Goal: Information Seeking & Learning: Check status

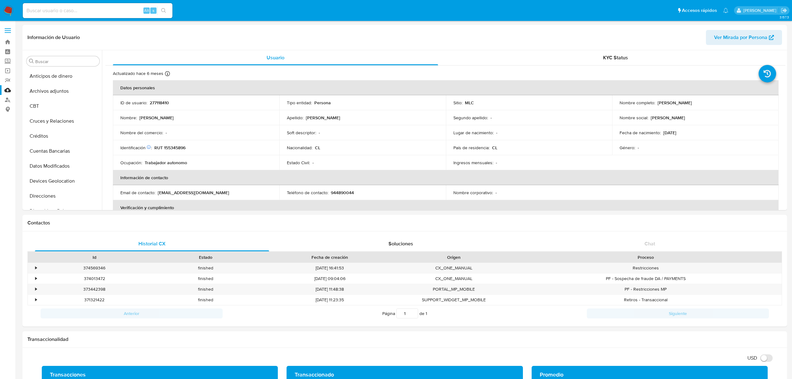
select select "10"
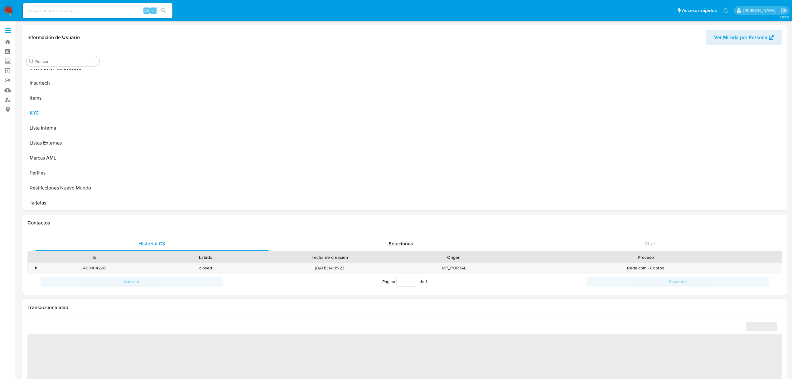
scroll to position [263, 0]
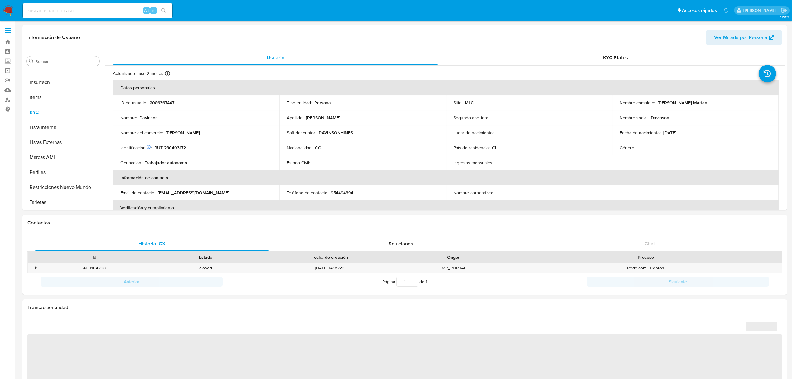
select select "10"
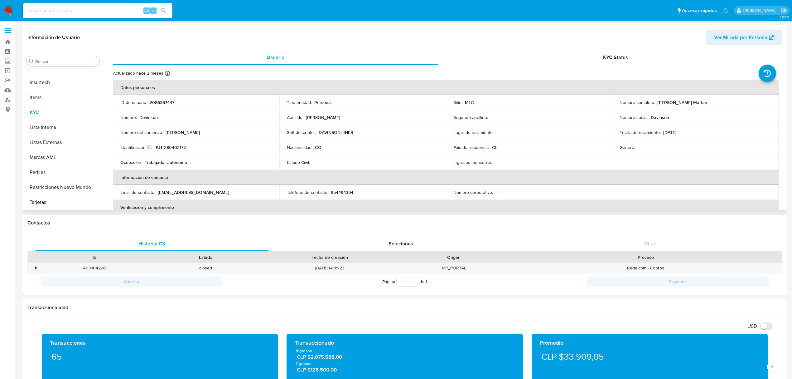
scroll to position [0, 0]
click at [179, 148] on p "RUT 280403172" at bounding box center [170, 148] width 32 height 6
copy p "280403172"
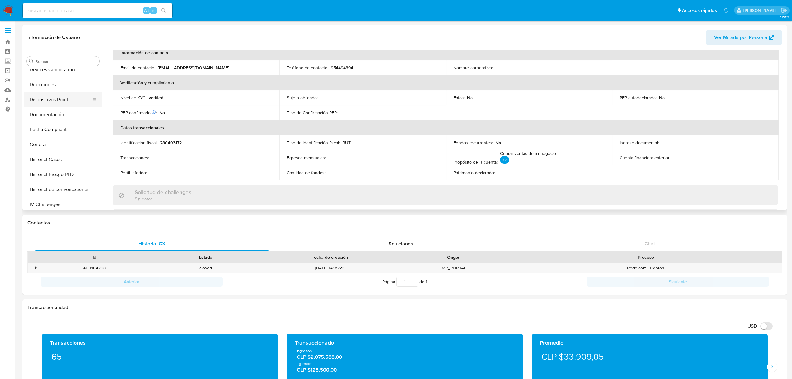
scroll to position [97, 0]
click at [54, 131] on button "Documentación" at bounding box center [60, 129] width 73 height 15
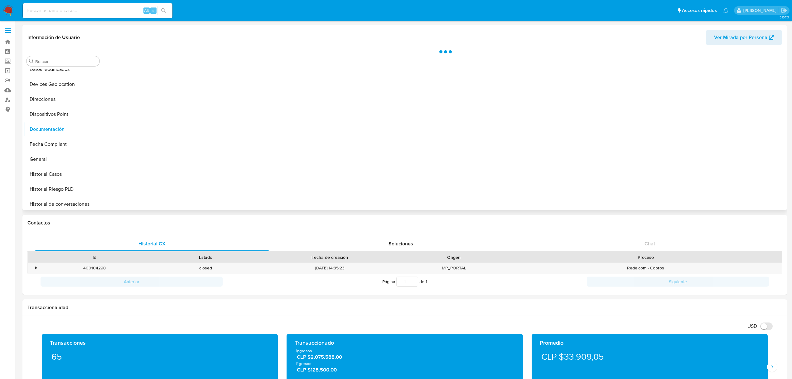
scroll to position [0, 0]
click at [134, 83] on button "Prueba de vida" at bounding box center [185, 81] width 160 height 16
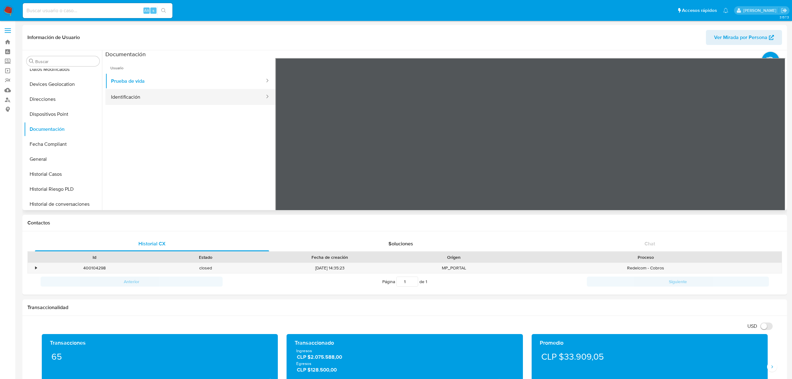
click at [141, 98] on button "Identificación" at bounding box center [185, 97] width 160 height 16
click at [773, 155] on icon at bounding box center [778, 159] width 12 height 12
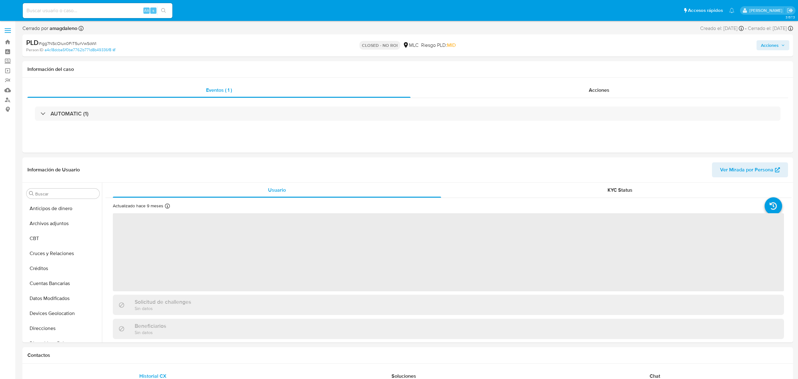
select select "10"
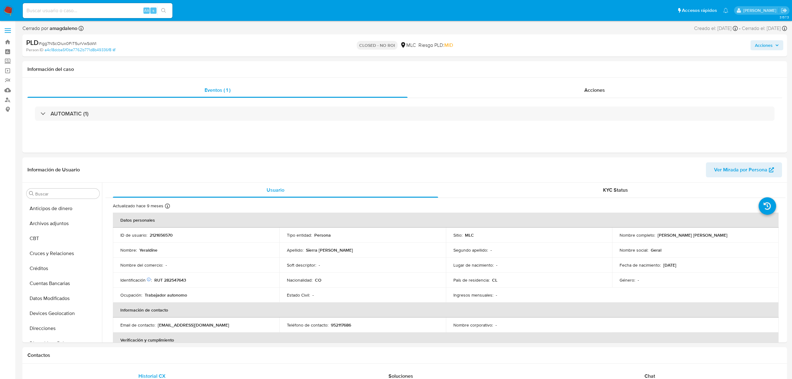
scroll to position [222, 0]
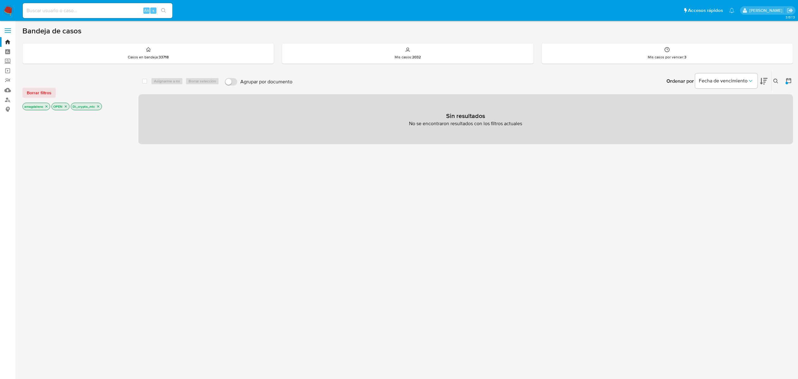
click at [98, 107] on icon "close-filter" at bounding box center [98, 106] width 4 height 4
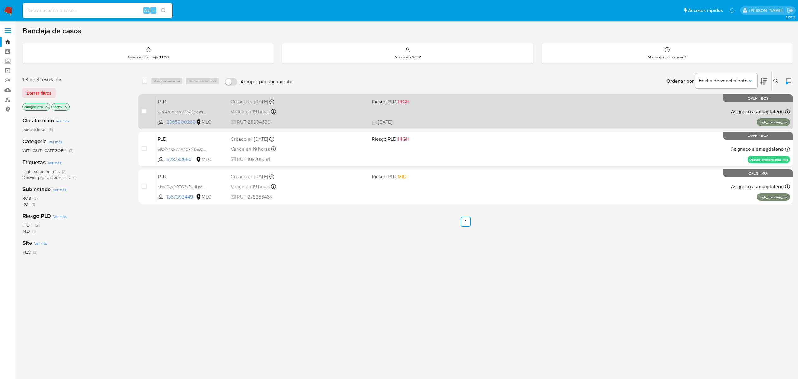
click at [186, 123] on span "2365000260" at bounding box center [181, 122] width 28 height 7
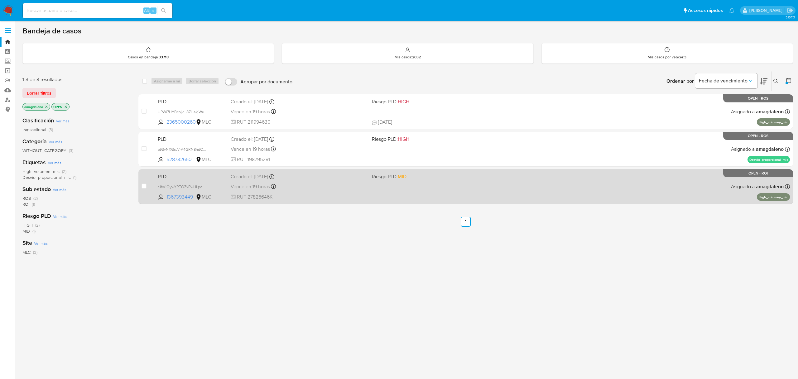
click at [357, 189] on div "Vence en 19 horas Vence el 10/09/2025 06:04:50" at bounding box center [299, 186] width 136 height 8
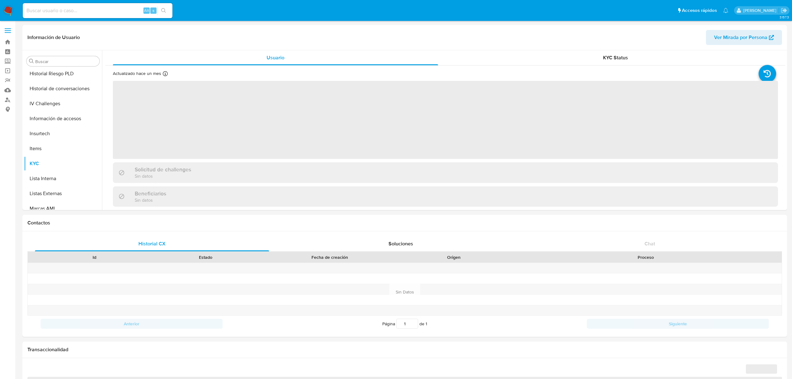
scroll to position [263, 0]
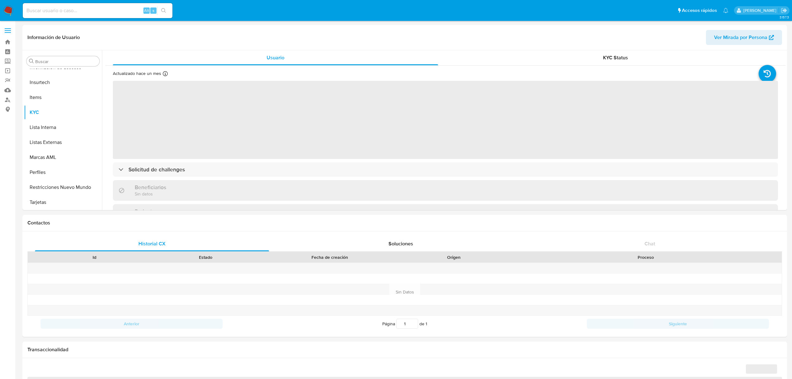
select select "10"
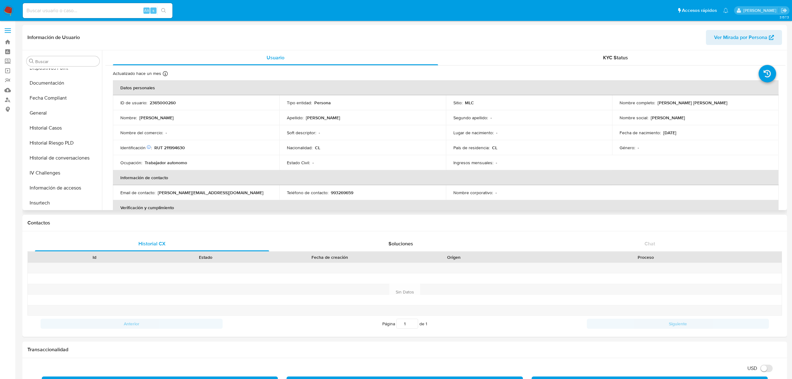
scroll to position [138, 0]
click at [60, 134] on button "Historial Casos" at bounding box center [60, 132] width 73 height 15
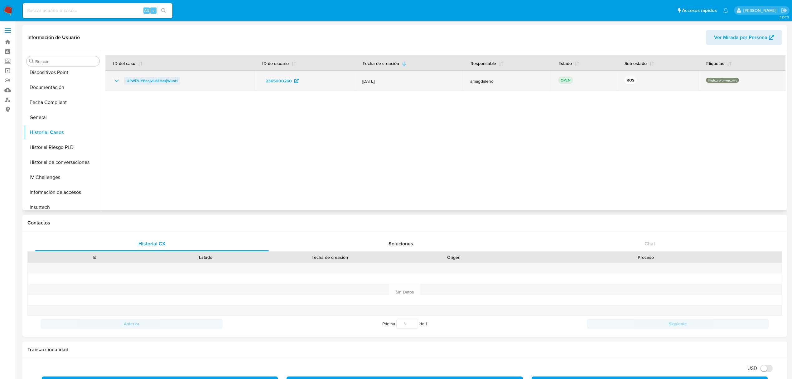
click at [168, 80] on span "UPWi7UYBcojvIL8ZHakjWunH" at bounding box center [152, 80] width 51 height 7
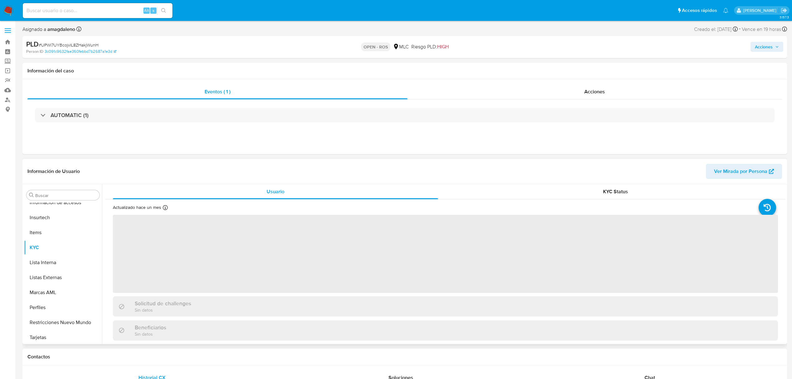
scroll to position [264, 0]
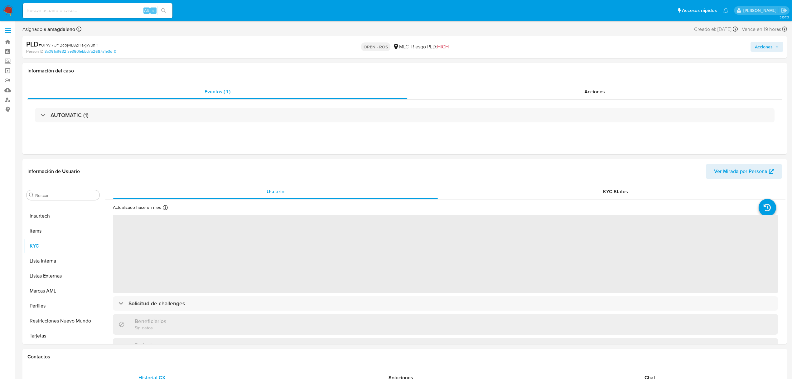
select select "10"
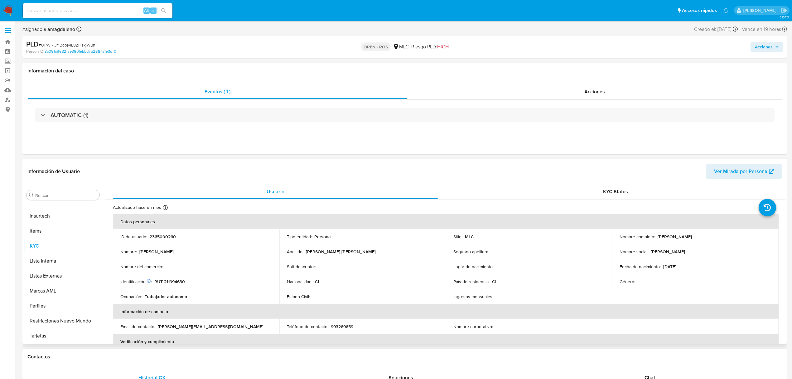
click at [157, 235] on p "2365000260" at bounding box center [163, 237] width 26 height 6
copy p "2365000260"
click at [167, 281] on p "RUT 211994630" at bounding box center [169, 282] width 31 height 6
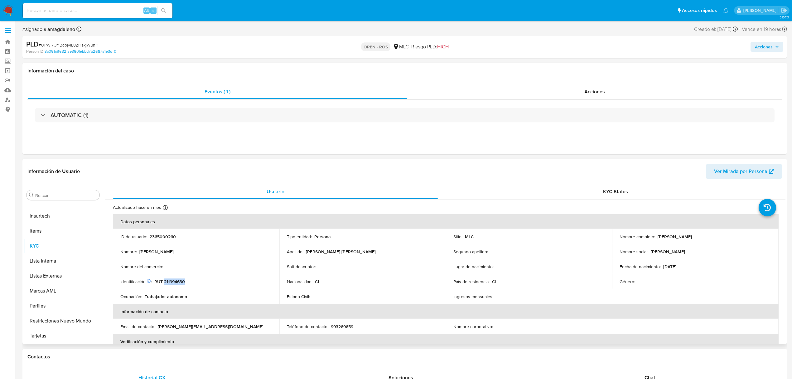
copy p "211994630"
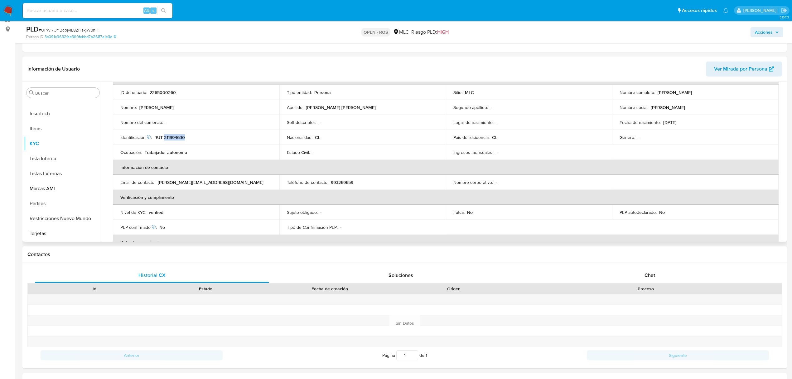
scroll to position [83, 0]
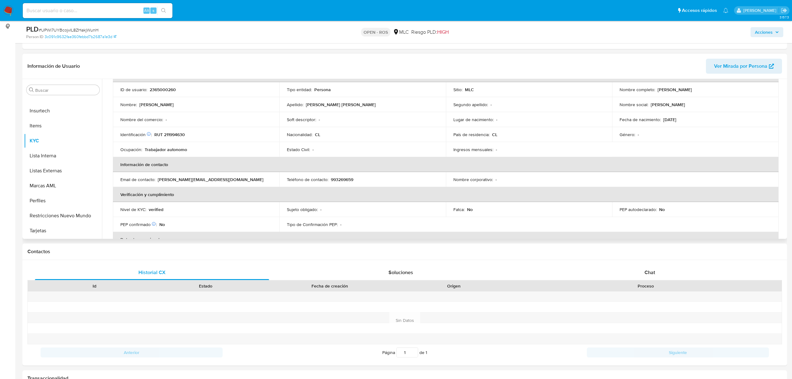
click at [162, 90] on p "2365000260" at bounding box center [163, 90] width 26 height 6
copy p "2365000260"
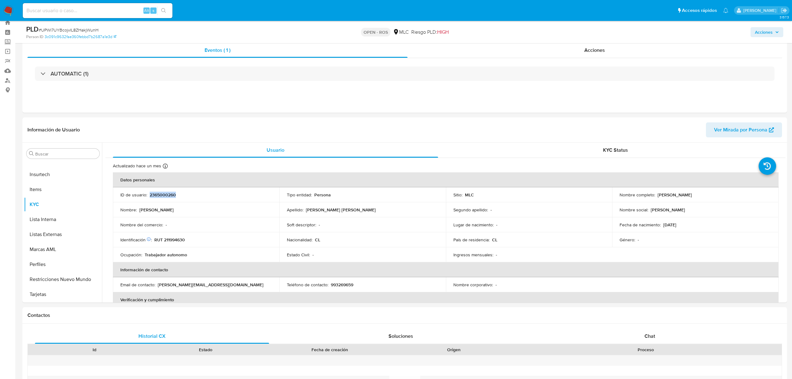
scroll to position [0, 0]
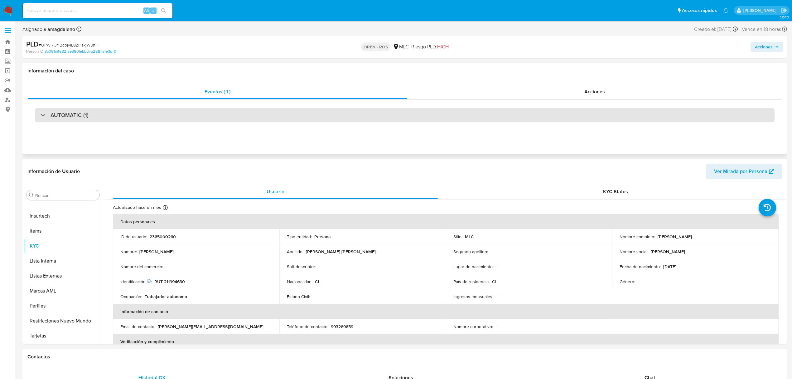
click at [410, 115] on div "AUTOMATIC (1)" at bounding box center [405, 115] width 740 height 14
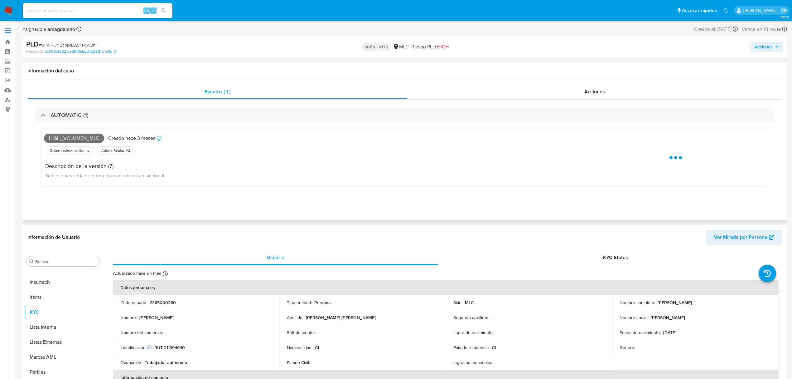
click at [465, 99] on div "AUTOMATIC (1) High_volumen_mlc Creado hace 3 meses Creado: 12/06/2025 06:08:17 …" at bounding box center [404, 151] width 755 height 105
click at [464, 93] on div "Acciones" at bounding box center [595, 91] width 375 height 15
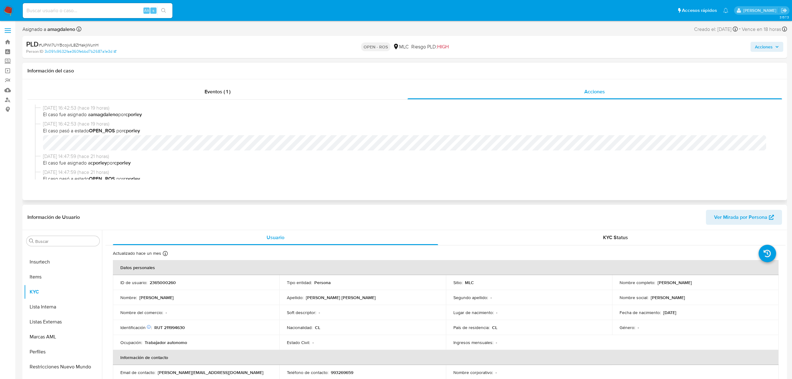
click at [179, 134] on span "El caso pasó a estado OPEN_ROS por cporley" at bounding box center [407, 130] width 729 height 7
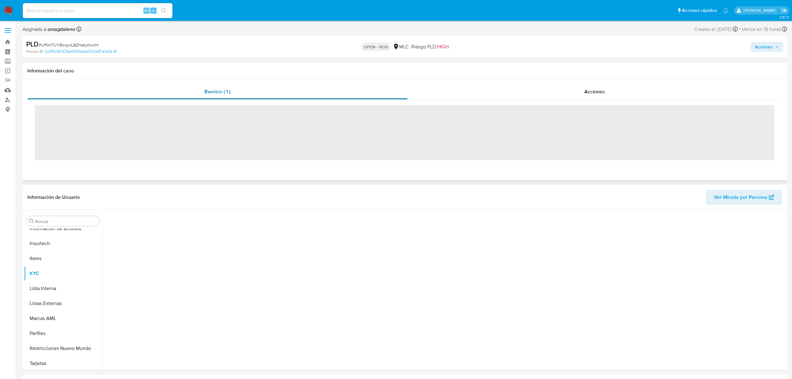
scroll to position [264, 0]
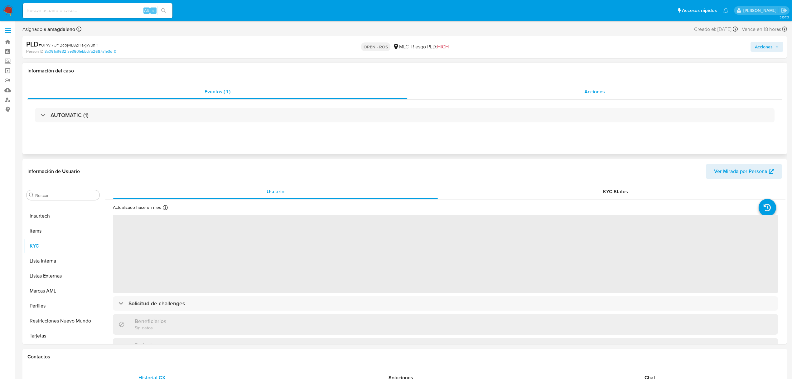
click at [527, 91] on div "Acciones" at bounding box center [595, 91] width 375 height 15
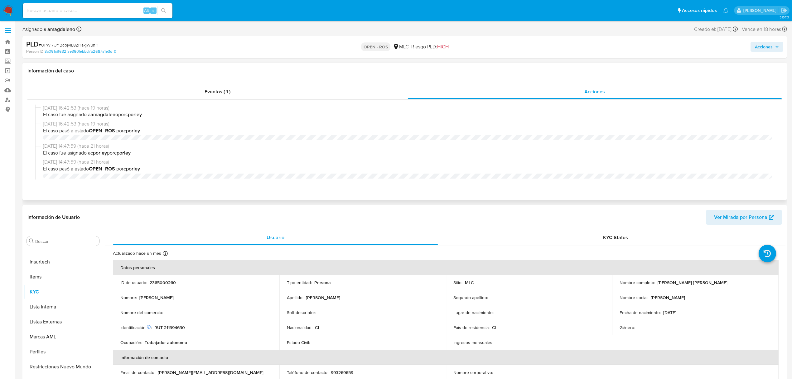
select select "10"
click at [376, 47] on p "OPEN - ROS" at bounding box center [375, 46] width 29 height 9
click at [377, 47] on p "OPEN - ROS" at bounding box center [375, 46] width 29 height 9
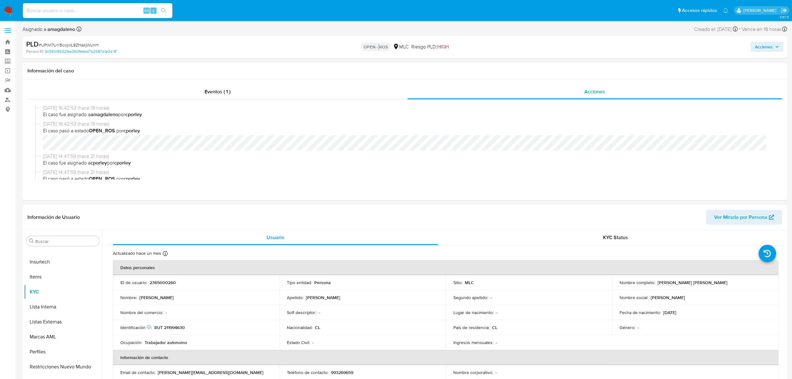
click at [377, 47] on p "OPEN - ROS" at bounding box center [375, 46] width 29 height 9
click at [760, 48] on span "Acciones" at bounding box center [764, 47] width 18 height 10
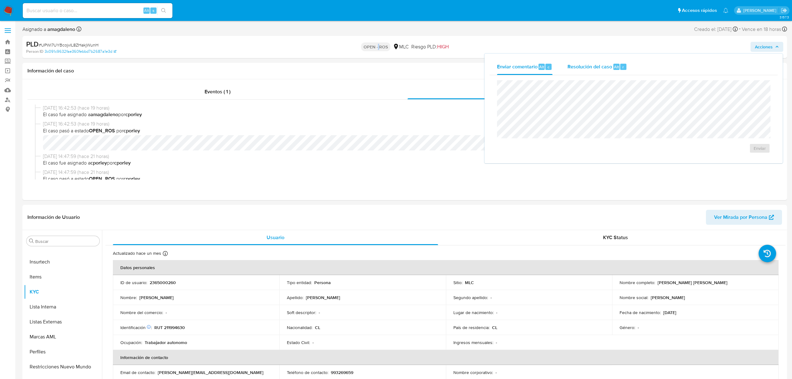
click at [581, 65] on span "Resolución del caso" at bounding box center [590, 66] width 45 height 7
click at [300, 100] on div "08/09/2025 16:42:53 (hace 19 horas) El caso fue asignado a amagdaleno por cporl…" at bounding box center [404, 141] width 755 height 85
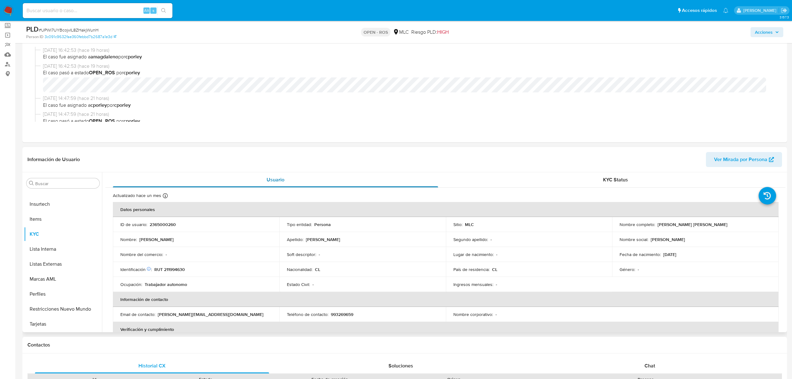
scroll to position [83, 0]
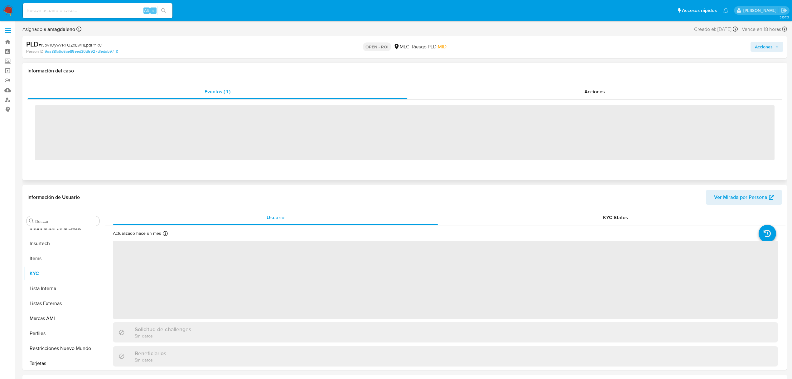
scroll to position [264, 0]
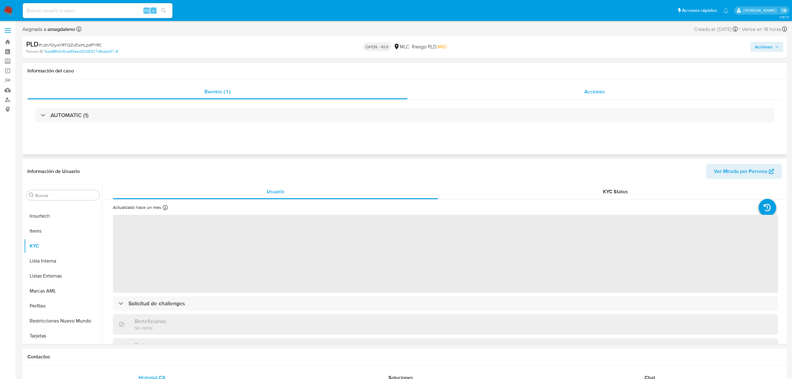
click at [462, 91] on div "Acciones" at bounding box center [595, 91] width 375 height 15
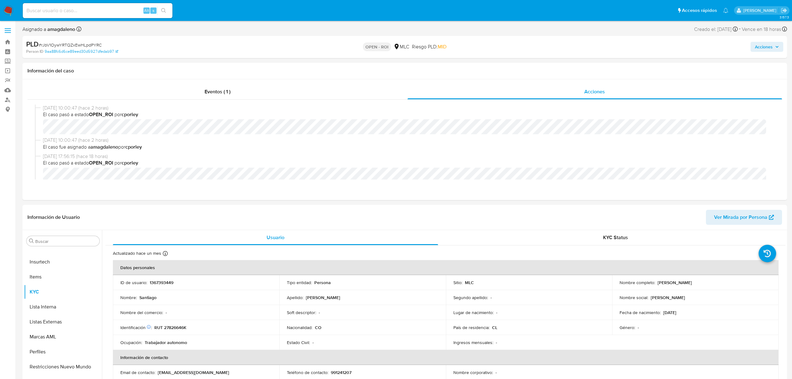
select select "10"
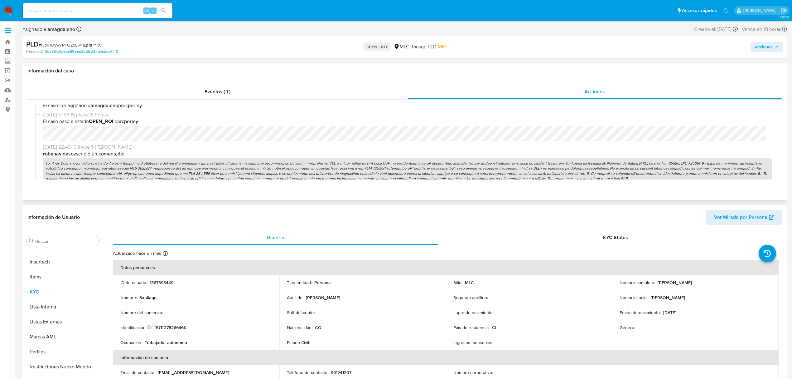
click at [370, 163] on p at bounding box center [407, 170] width 729 height 25
click at [248, 173] on p at bounding box center [407, 170] width 729 height 25
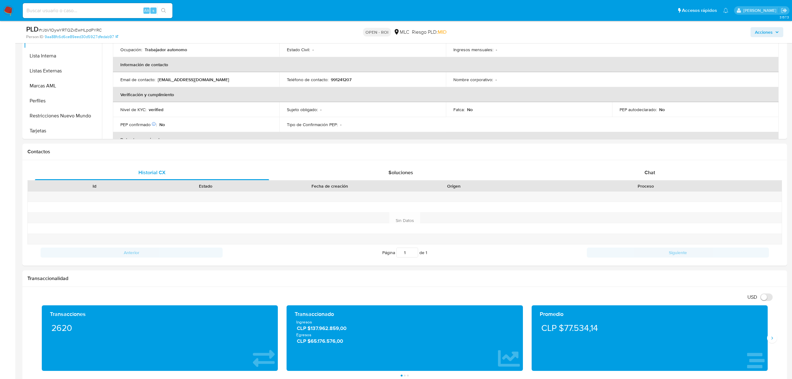
scroll to position [187, 0]
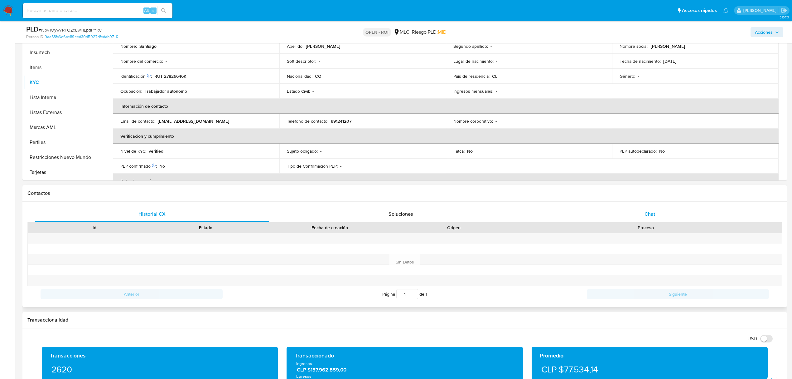
click at [650, 214] on span "Chat" at bounding box center [650, 213] width 11 height 7
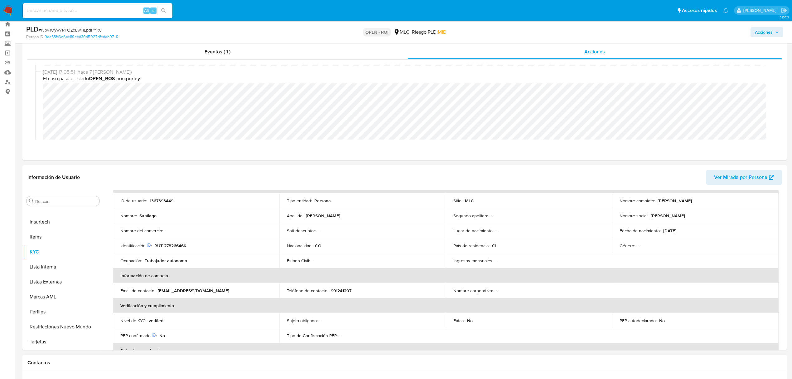
scroll to position [0, 0]
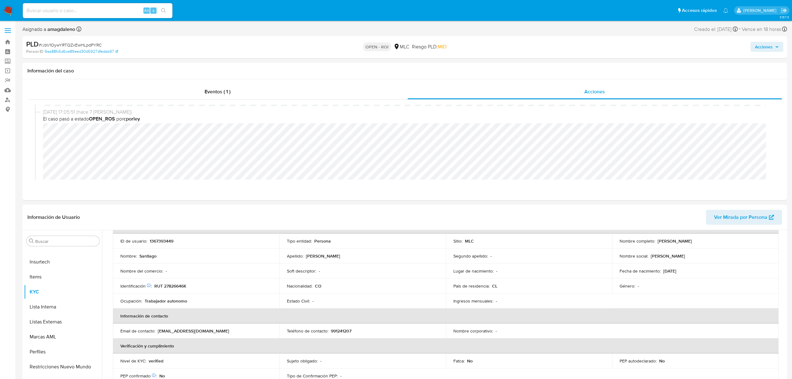
click at [766, 45] on span "Acciones" at bounding box center [764, 47] width 18 height 10
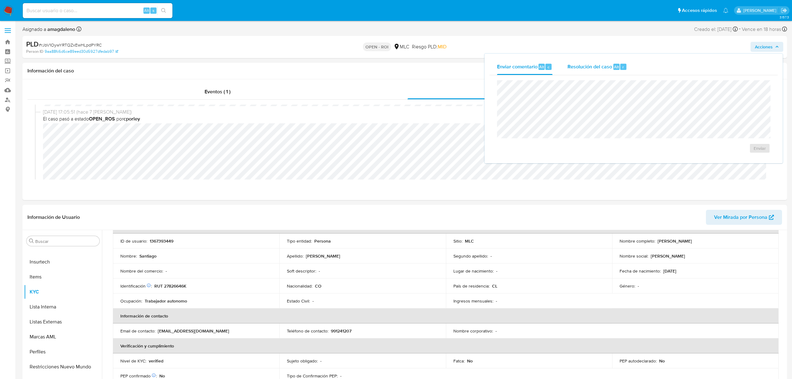
click at [572, 70] on div "Resolución del caso Alt r" at bounding box center [598, 67] width 60 height 16
click at [743, 156] on span "ROI" at bounding box center [742, 155] width 31 height 14
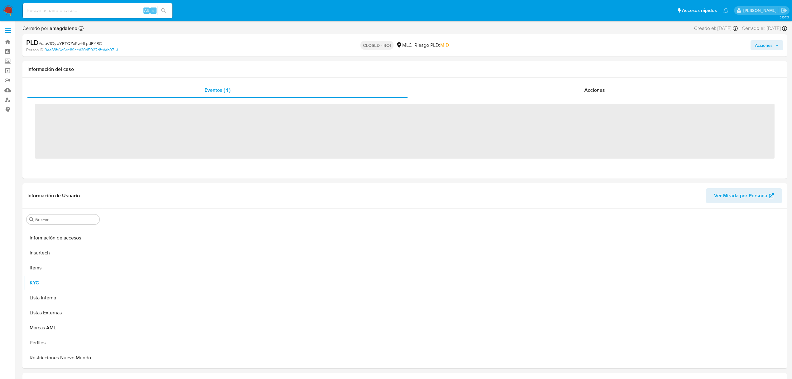
scroll to position [264, 0]
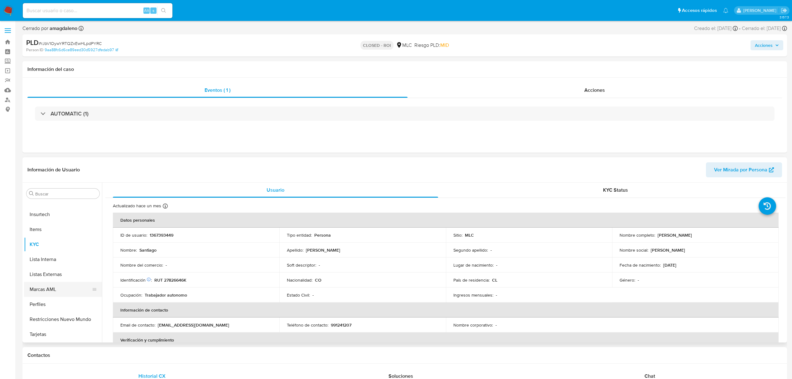
select select "10"
click at [55, 265] on button "Historial Casos" at bounding box center [60, 264] width 73 height 15
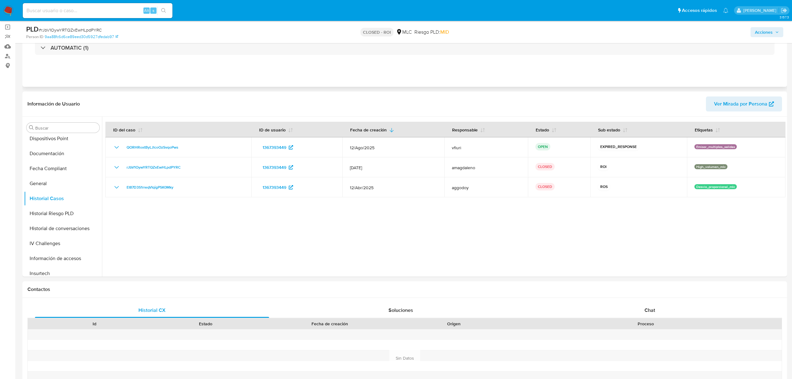
scroll to position [41, 0]
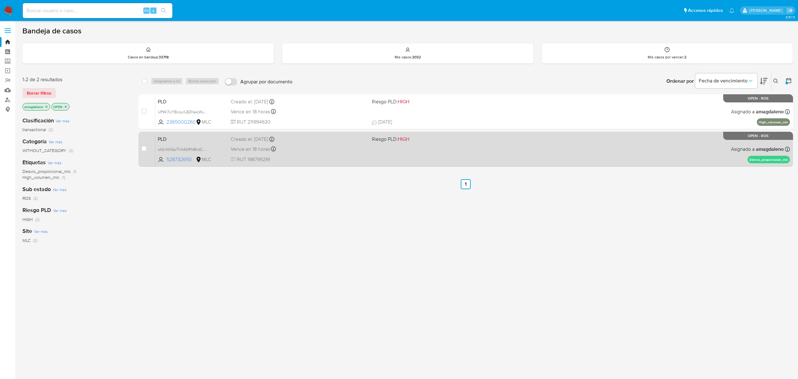
click at [293, 145] on div "Vence en 18 horas Vence el 10/09/2025 06:08:03" at bounding box center [299, 149] width 136 height 8
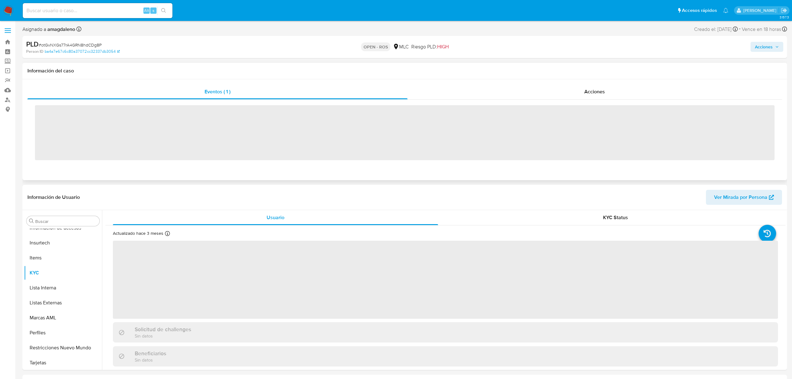
scroll to position [264, 0]
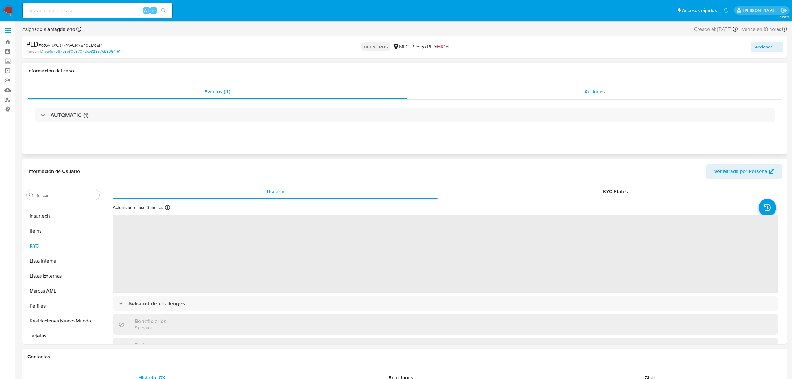
click at [463, 90] on div "Acciones" at bounding box center [595, 91] width 375 height 15
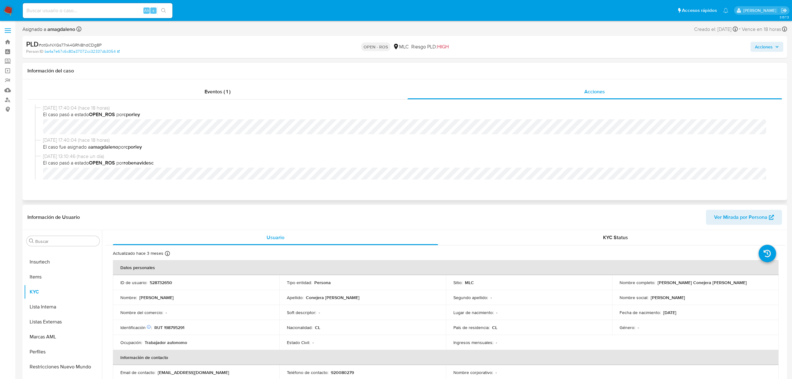
select select "10"
click at [167, 281] on p "528732650" at bounding box center [161, 282] width 22 height 6
click at [177, 326] on p "RUT 198795291" at bounding box center [169, 327] width 30 height 6
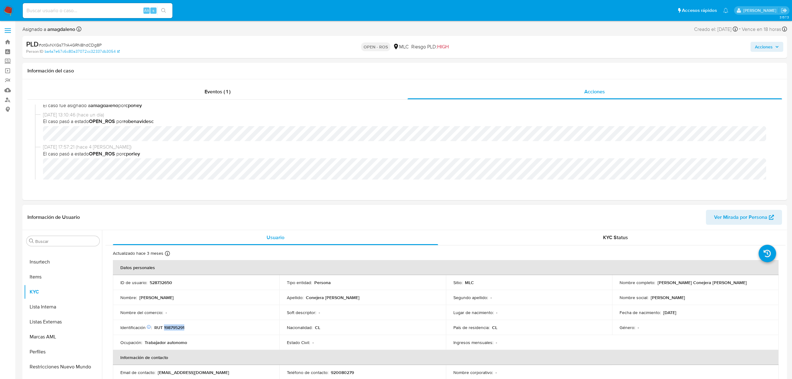
click at [177, 326] on p "RUT 198795291" at bounding box center [169, 327] width 30 height 6
copy p "198795291"
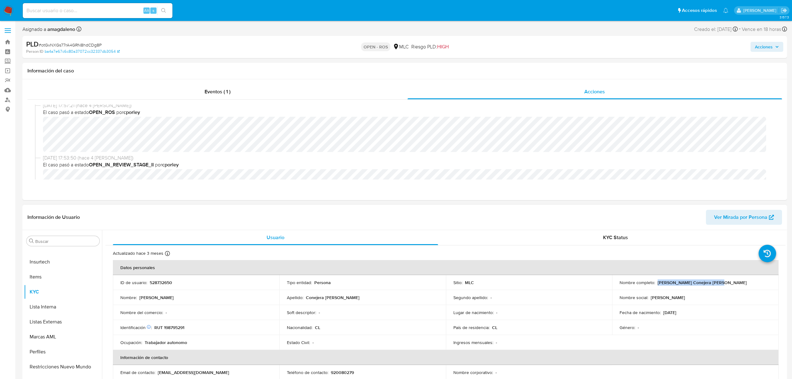
drag, startPoint x: 656, startPoint y: 283, endPoint x: 735, endPoint y: 281, distance: 78.6
click at [735, 281] on div "Nombre completo : [PERSON_NAME] Conejera [PERSON_NAME]" at bounding box center [696, 282] width 152 height 6
copy p "[PERSON_NAME] Conejera [PERSON_NAME]"
click at [176, 326] on p "RUT 198795291" at bounding box center [169, 327] width 30 height 6
copy p "198795291"
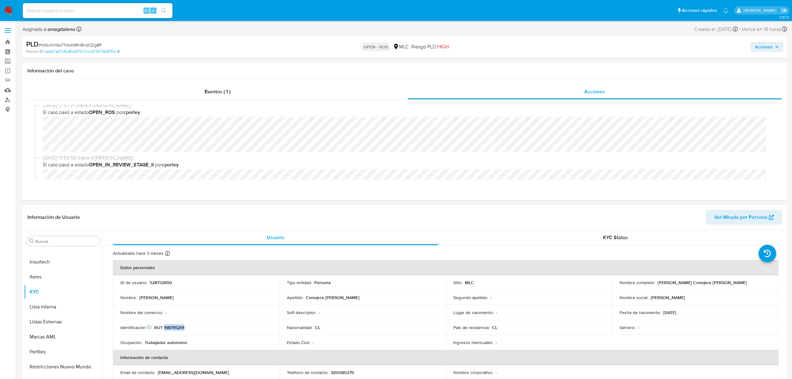
click at [176, 326] on p "RUT 198795291" at bounding box center [169, 327] width 30 height 6
click at [310, 93] on div "Eventos ( 1 )" at bounding box center [217, 91] width 380 height 15
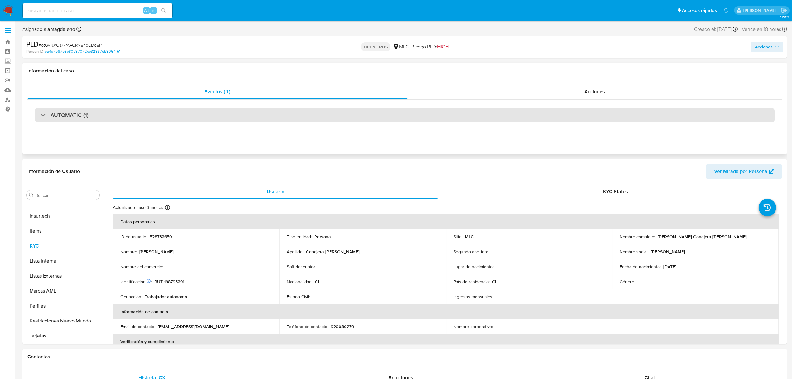
click at [71, 112] on h3 "AUTOMATIC (1)" at bounding box center [70, 115] width 38 height 7
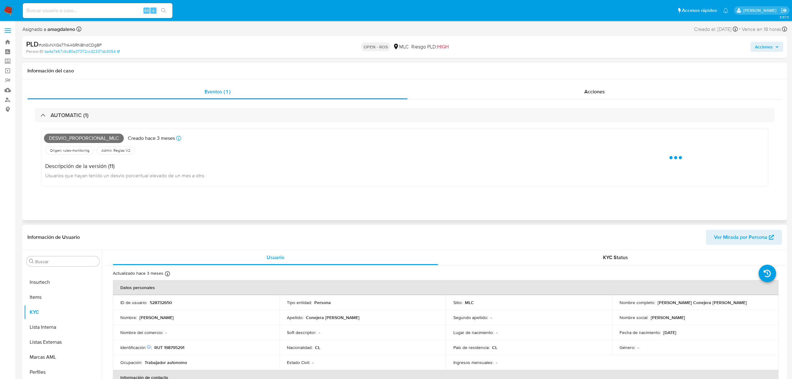
click at [71, 136] on span "Desvio_proporcional_mlc" at bounding box center [84, 137] width 80 height 9
copy span "Desvio_proporcional_mlc"
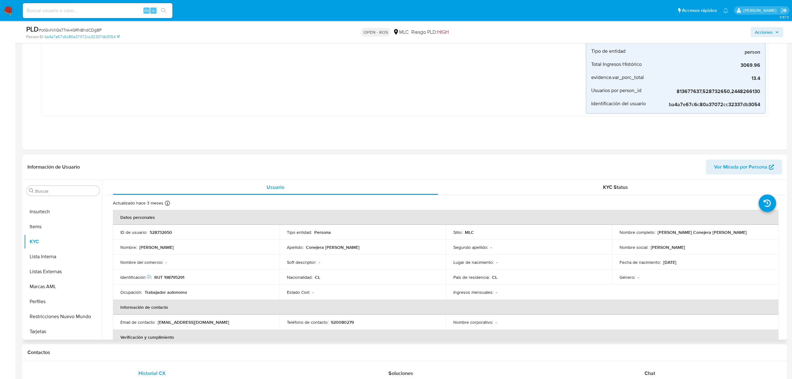
scroll to position [125, 0]
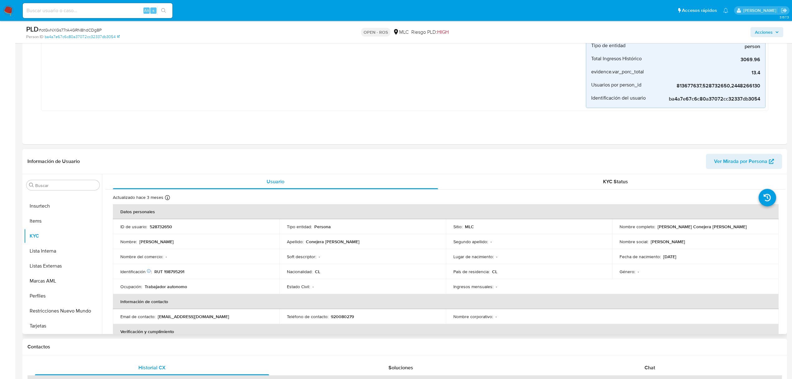
click at [162, 225] on p "528732650" at bounding box center [161, 227] width 22 height 6
copy p "528732650"
click at [625, 370] on div "Chat" at bounding box center [650, 367] width 234 height 15
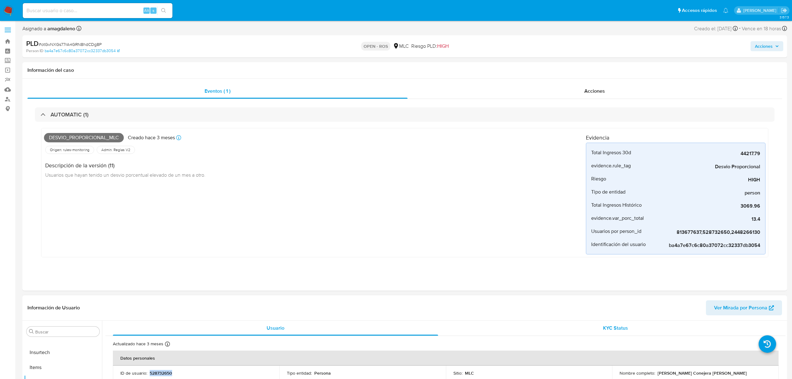
scroll to position [0, 0]
click at [484, 92] on div "Acciones" at bounding box center [595, 91] width 375 height 15
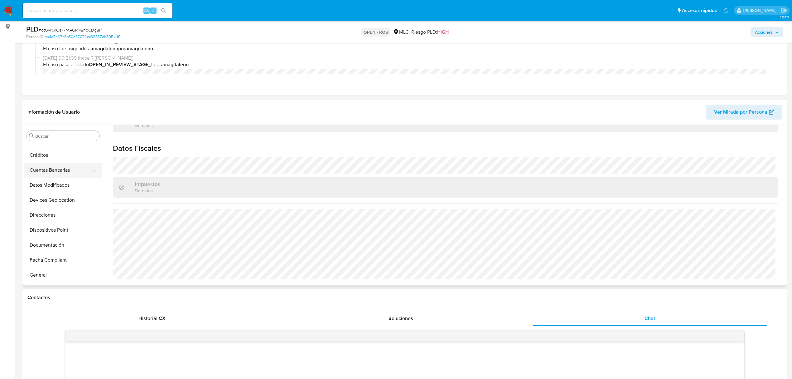
scroll to position [97, 0]
click at [61, 205] on button "Documentación" at bounding box center [60, 203] width 73 height 15
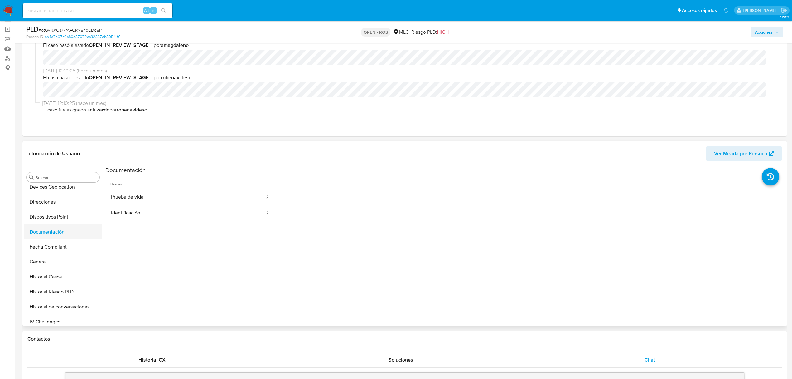
scroll to position [125, 0]
click at [61, 260] on button "Historial Casos" at bounding box center [60, 262] width 73 height 15
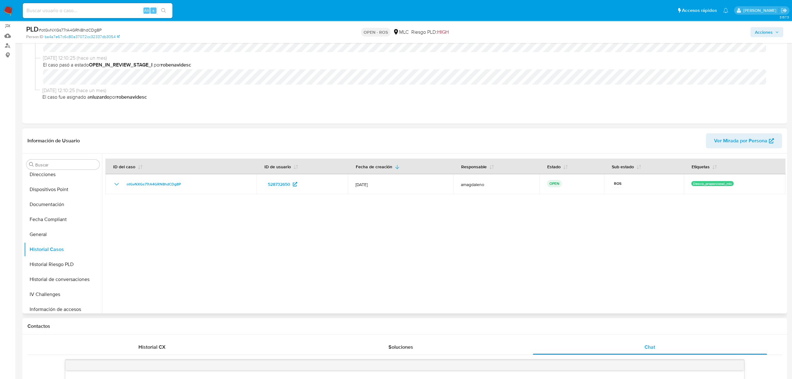
scroll to position [41, 0]
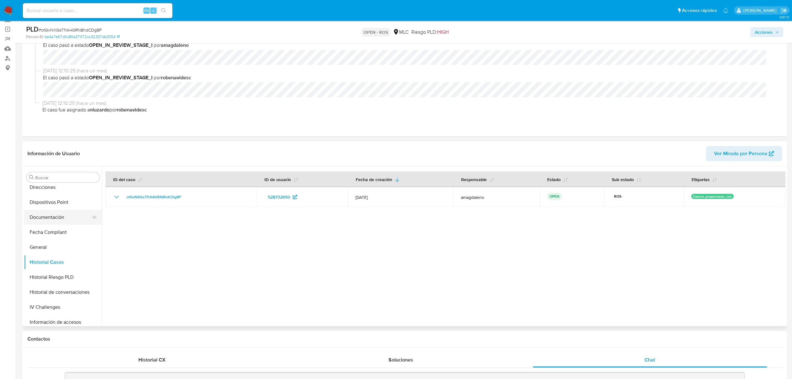
click at [49, 217] on button "Documentación" at bounding box center [60, 217] width 73 height 15
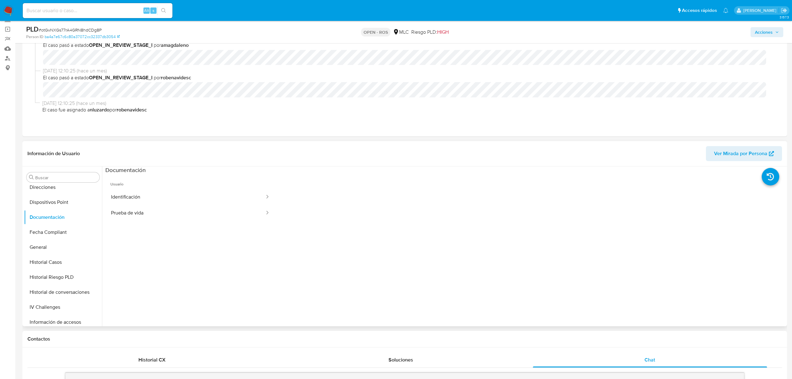
click at [213, 188] on span "Usuario" at bounding box center [190, 181] width 170 height 15
click at [212, 193] on button "Identificación" at bounding box center [185, 197] width 160 height 16
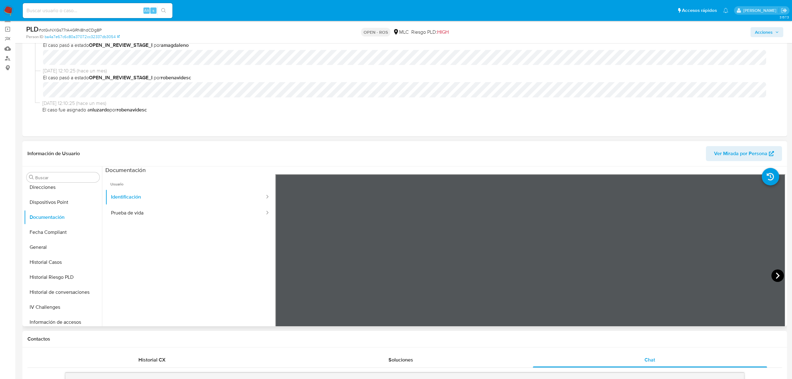
click at [777, 272] on icon at bounding box center [778, 275] width 12 height 12
click at [161, 211] on button "Prueba de vida" at bounding box center [185, 213] width 160 height 16
